Goal: Task Accomplishment & Management: Manage account settings

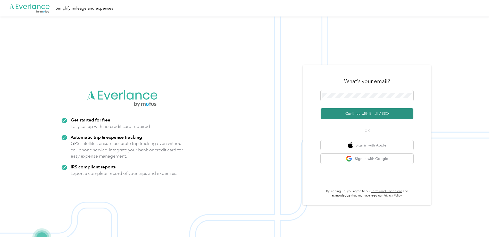
click at [368, 112] on button "Continue with Email / SSO" at bounding box center [366, 113] width 93 height 11
click at [353, 92] on span at bounding box center [366, 95] width 93 height 11
click at [362, 113] on button "Continue with Email / SSO" at bounding box center [366, 113] width 93 height 11
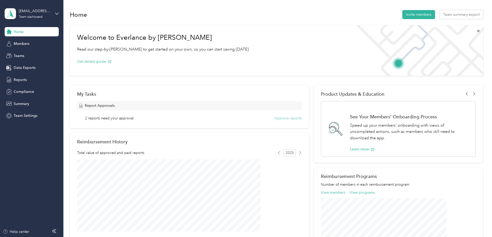
click at [287, 118] on button "Approve reports" at bounding box center [288, 117] width 28 height 5
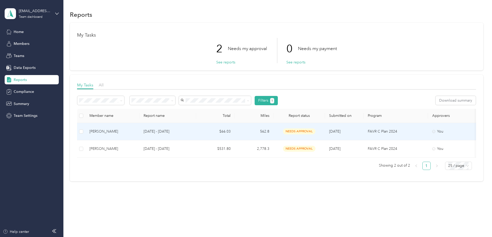
click at [235, 131] on td "$66.03" at bounding box center [215, 131] width 39 height 17
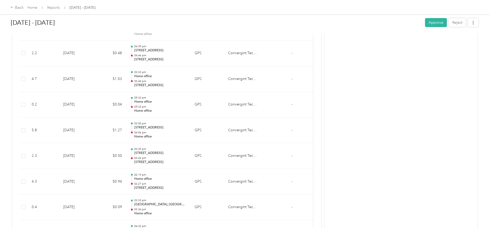
scroll to position [953, 0]
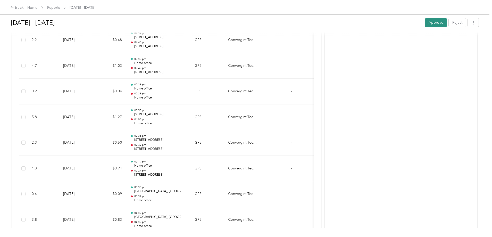
click at [425, 20] on button "Approve" at bounding box center [436, 22] width 22 height 9
click at [60, 5] on span "Reports" at bounding box center [53, 7] width 13 height 5
click at [60, 7] on link "Reports" at bounding box center [53, 7] width 13 height 4
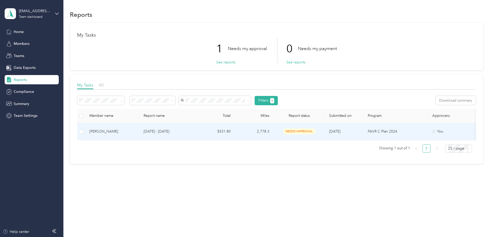
click at [235, 129] on td "$531.80" at bounding box center [215, 131] width 39 height 17
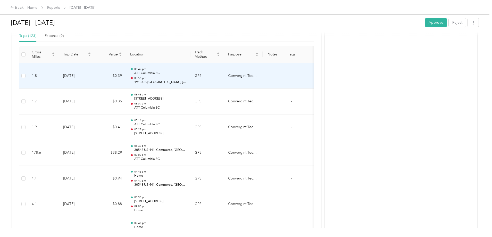
scroll to position [129, 0]
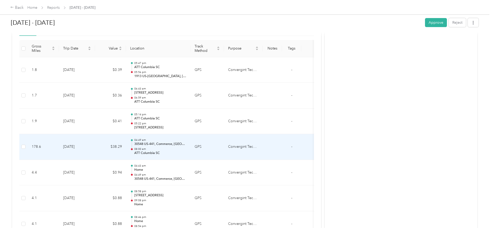
click at [224, 144] on td "GPS" at bounding box center [206, 147] width 33 height 26
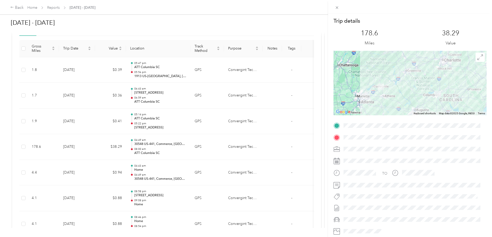
click at [32, 137] on div "Trip details This trip cannot be edited because it is either under review, appr…" at bounding box center [246, 118] width 492 height 237
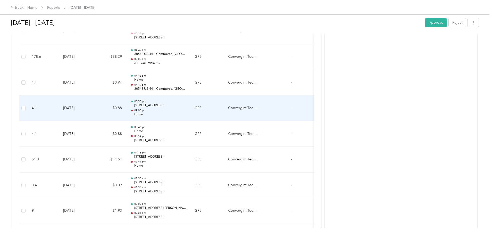
scroll to position [232, 0]
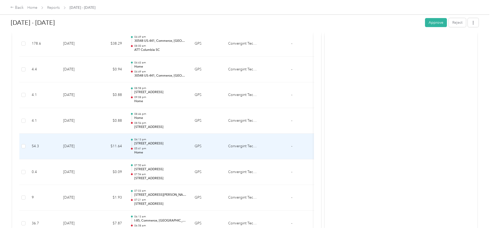
click at [186, 145] on p "5830 Edison Dr, Alpharetta, GA 30005, USA" at bounding box center [160, 143] width 52 height 5
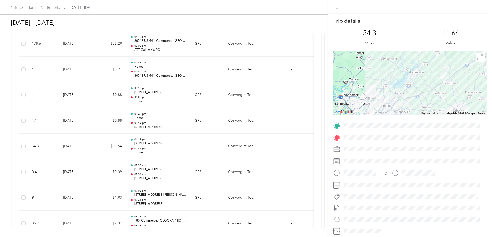
click at [27, 143] on div "Trip details This trip cannot be edited because it is either under review, appr…" at bounding box center [246, 118] width 492 height 237
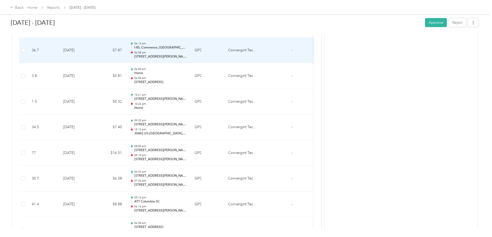
scroll to position [412, 0]
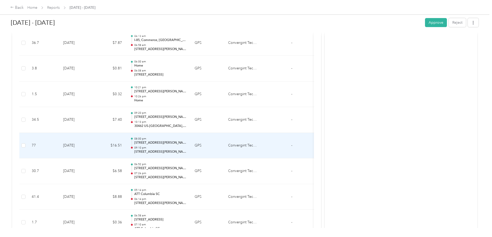
click at [224, 149] on td "GPS" at bounding box center [206, 146] width 33 height 26
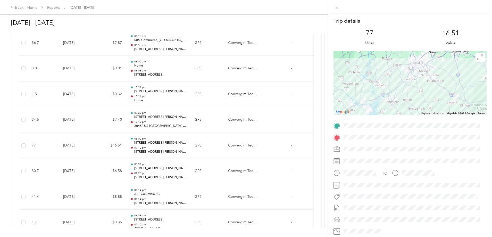
click at [38, 153] on div "Trip details This trip cannot be edited because it is either under review, appr…" at bounding box center [246, 118] width 492 height 237
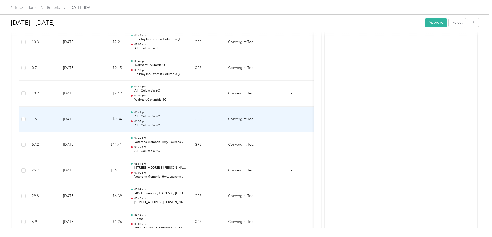
scroll to position [798, 0]
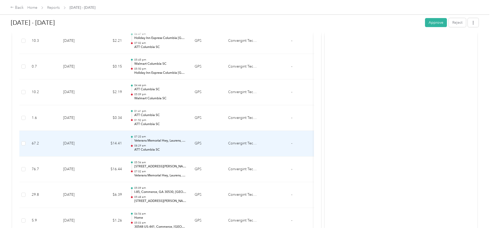
click at [224, 145] on td "GPS" at bounding box center [206, 144] width 33 height 26
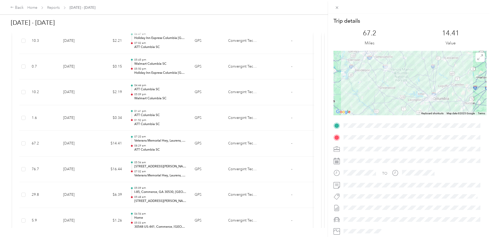
click at [34, 152] on div "Trip details This trip cannot be edited because it is either under review, appr…" at bounding box center [246, 118] width 492 height 237
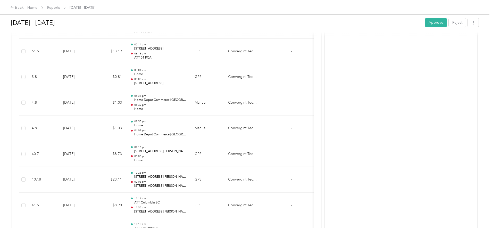
scroll to position [2781, 0]
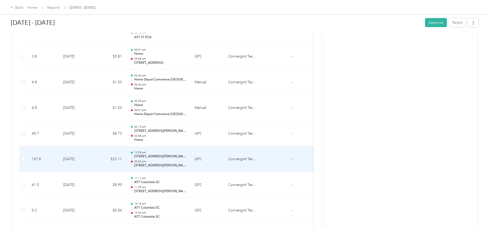
click at [224, 157] on td "GPS" at bounding box center [206, 159] width 33 height 26
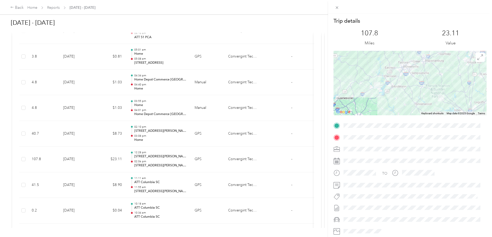
click at [50, 161] on div "Trip details This trip cannot be edited because it is either under review, appr…" at bounding box center [246, 118] width 492 height 237
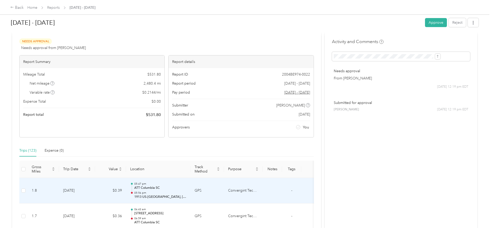
scroll to position [0, 0]
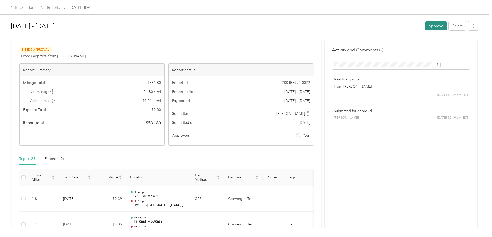
click at [425, 24] on button "Approve" at bounding box center [436, 25] width 22 height 9
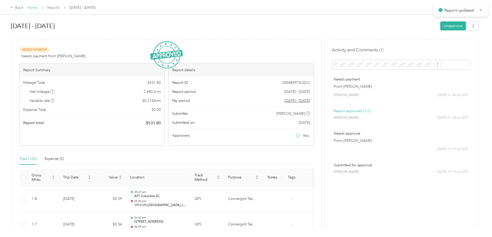
click at [37, 7] on link "Home" at bounding box center [32, 7] width 10 height 4
